Goal: Connect with others: Connect with others

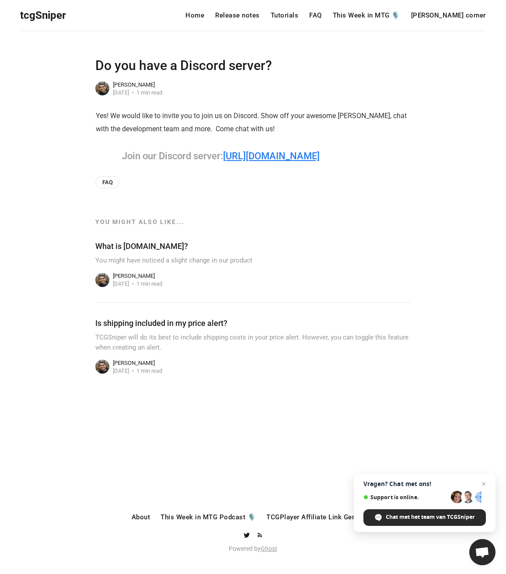
click at [267, 158] on link "[URL][DOMAIN_NAME]" at bounding box center [271, 155] width 97 height 11
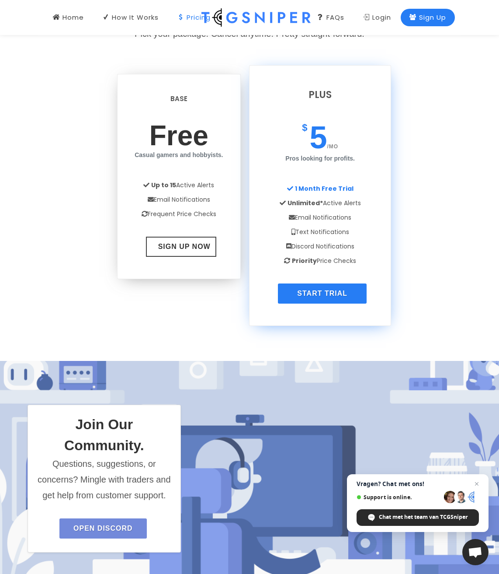
scroll to position [1129, 0]
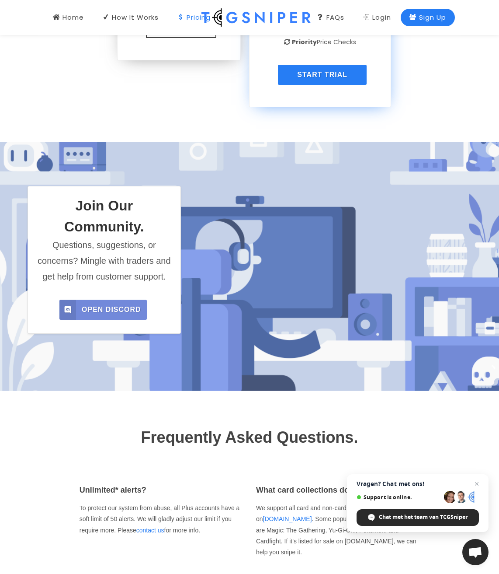
click at [93, 313] on span "Open Discord" at bounding box center [111, 309] width 59 height 20
